Goal: Find specific page/section

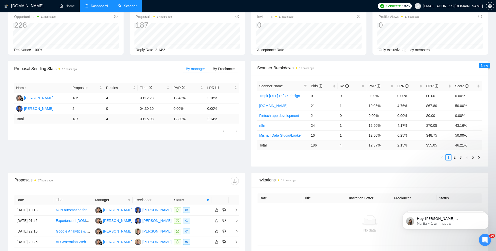
click at [132, 8] on link "Scanner" at bounding box center [127, 6] width 19 height 4
